Goal: Communication & Community: Answer question/provide support

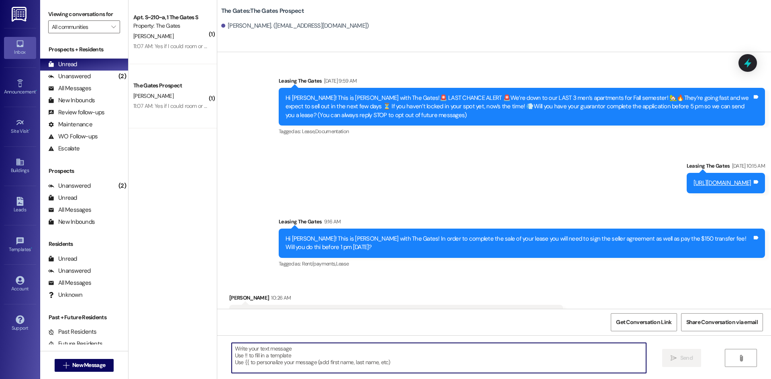
scroll to position [79, 0]
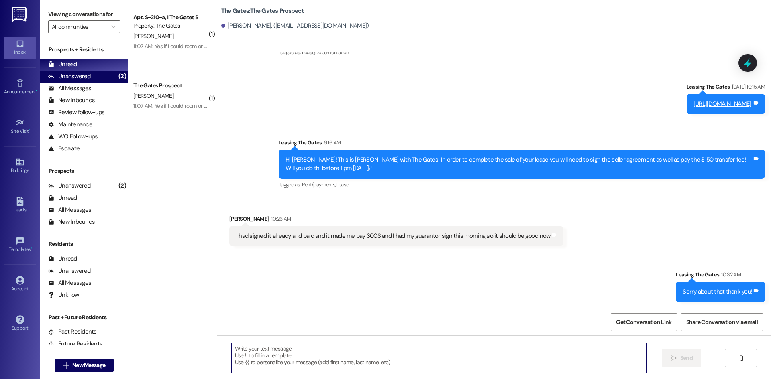
click at [88, 77] on div "Unanswered" at bounding box center [69, 76] width 43 height 8
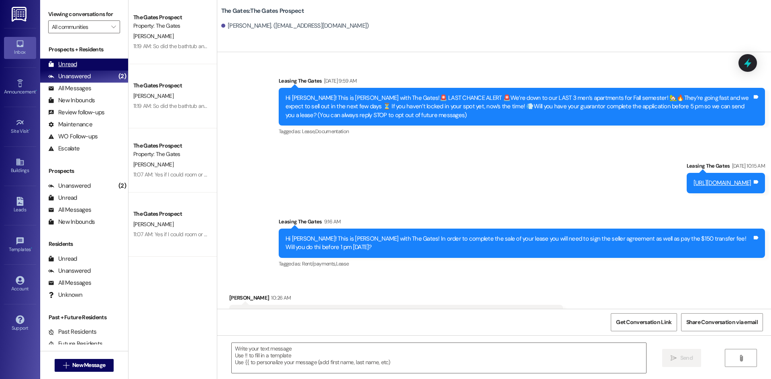
scroll to position [22, 0]
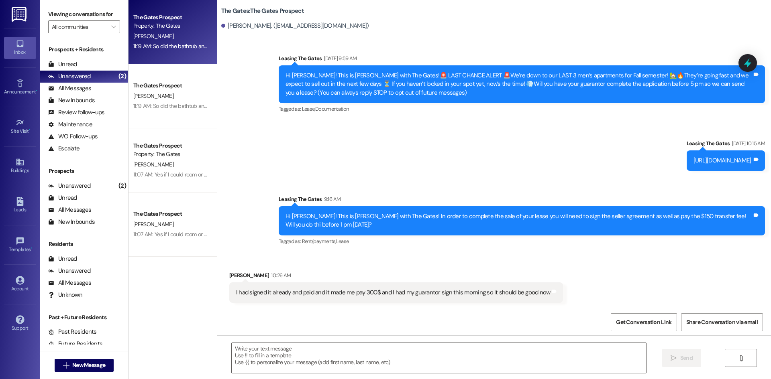
click at [147, 40] on div "[PERSON_NAME]" at bounding box center [171, 36] width 76 height 10
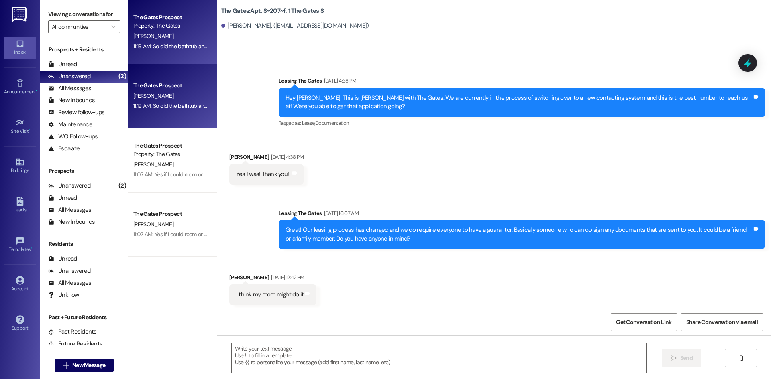
scroll to position [18151, 0]
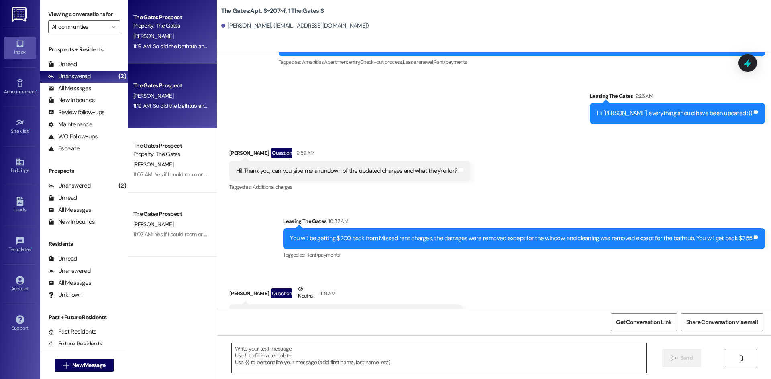
drag, startPoint x: 276, startPoint y: 352, endPoint x: 280, endPoint y: 353, distance: 4.0
click at [279, 353] on textarea at bounding box center [439, 358] width 414 height 30
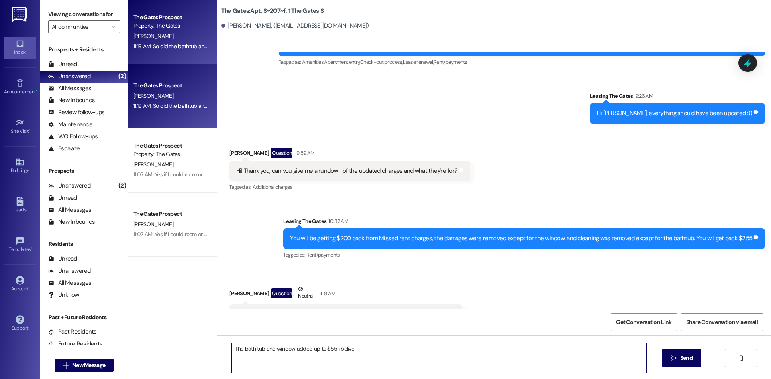
type textarea "The bath tub and window added up to $55 i belive"
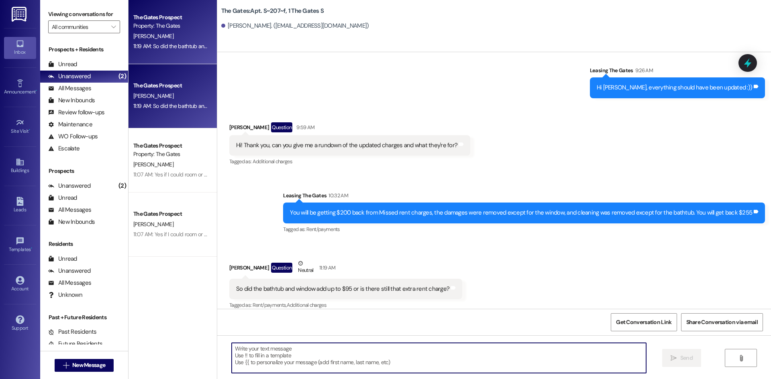
scroll to position [18207, 0]
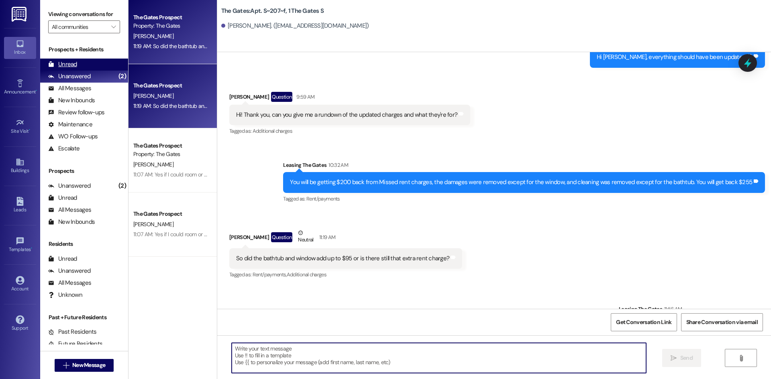
click at [88, 66] on div "Unread (0)" at bounding box center [84, 65] width 88 height 12
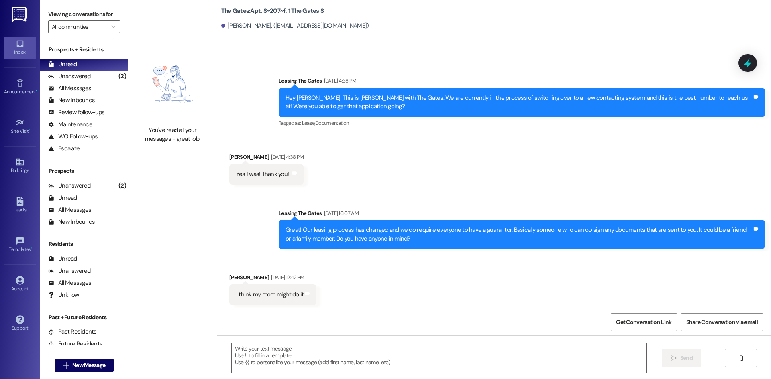
scroll to position [18151, 0]
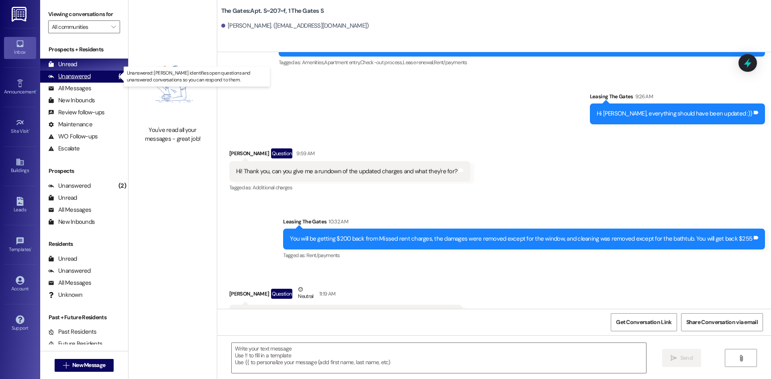
click at [73, 74] on div "Unanswered" at bounding box center [69, 76] width 43 height 8
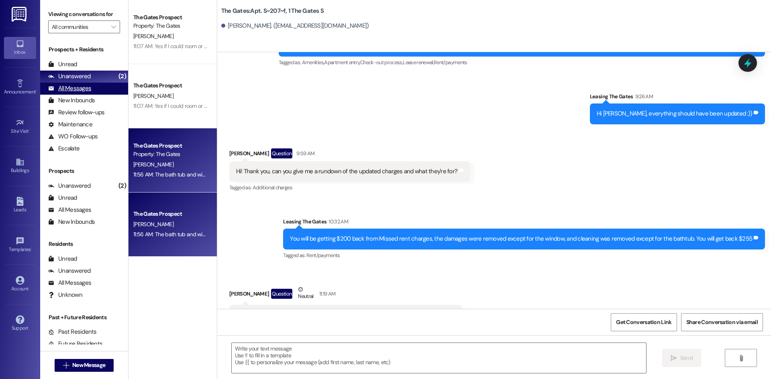
click at [88, 89] on div "All Messages" at bounding box center [69, 88] width 43 height 8
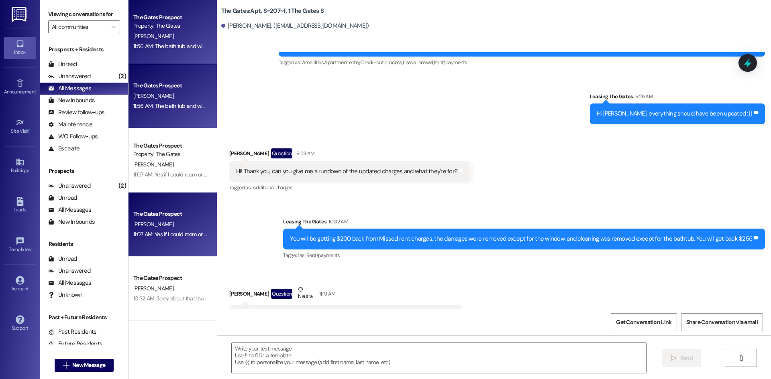
click at [161, 216] on div "The Gates Prospect" at bounding box center [170, 214] width 74 height 8
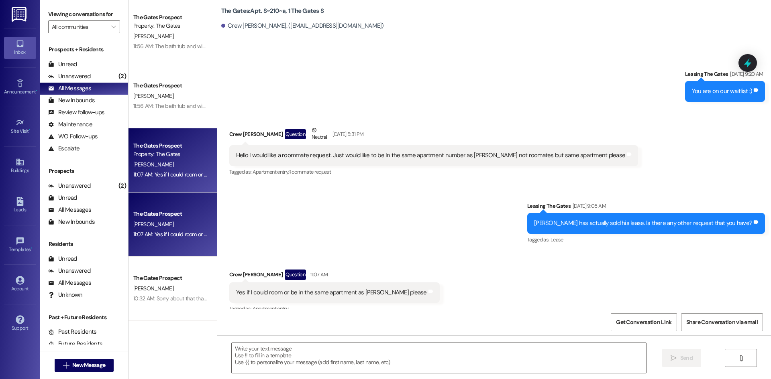
scroll to position [4908, 0]
